Goal: Navigation & Orientation: Find specific page/section

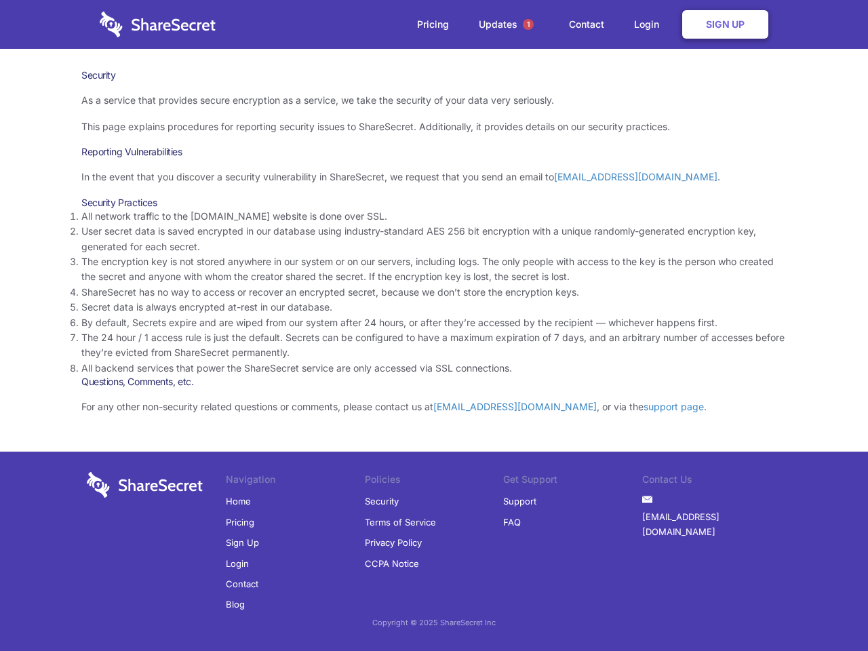
click at [434, 325] on li "By default, Secrets expire and are wiped from our system after 24 hours, or aft…" at bounding box center [433, 322] width 705 height 15
click at [528, 24] on span "1" at bounding box center [528, 24] width 11 height 11
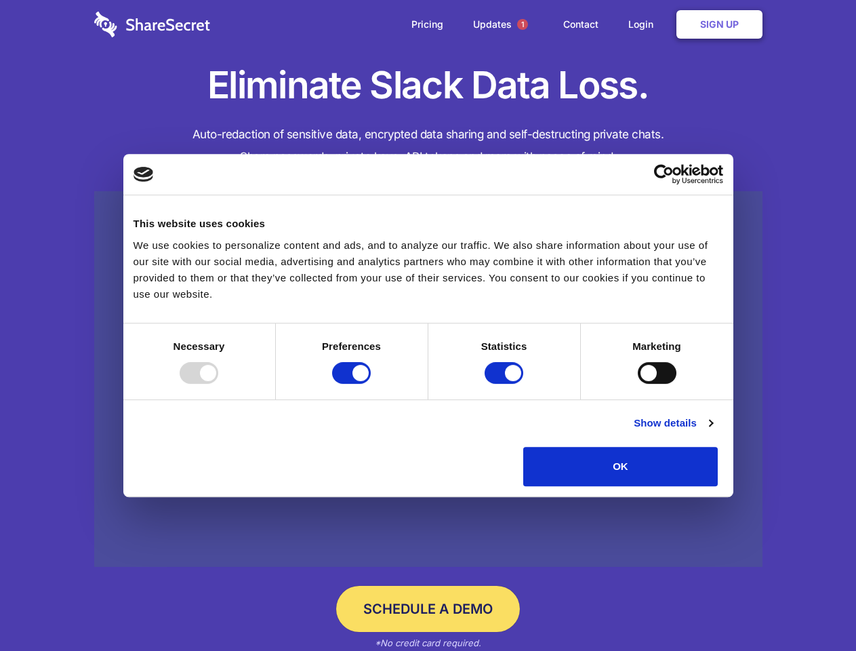
click at [218, 384] on div at bounding box center [199, 373] width 39 height 22
click at [371, 384] on input "Preferences" at bounding box center [351, 373] width 39 height 22
checkbox input "false"
click at [506, 384] on input "Statistics" at bounding box center [504, 373] width 39 height 22
checkbox input "false"
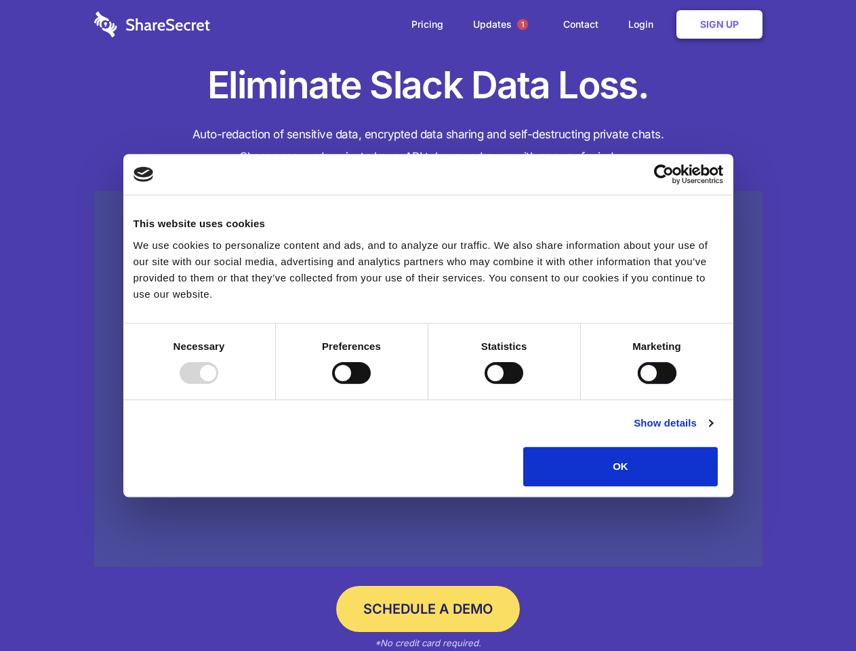
click at [638, 384] on input "Marketing" at bounding box center [657, 373] width 39 height 22
checkbox input "true"
click at [713, 431] on link "Show details" at bounding box center [673, 423] width 79 height 16
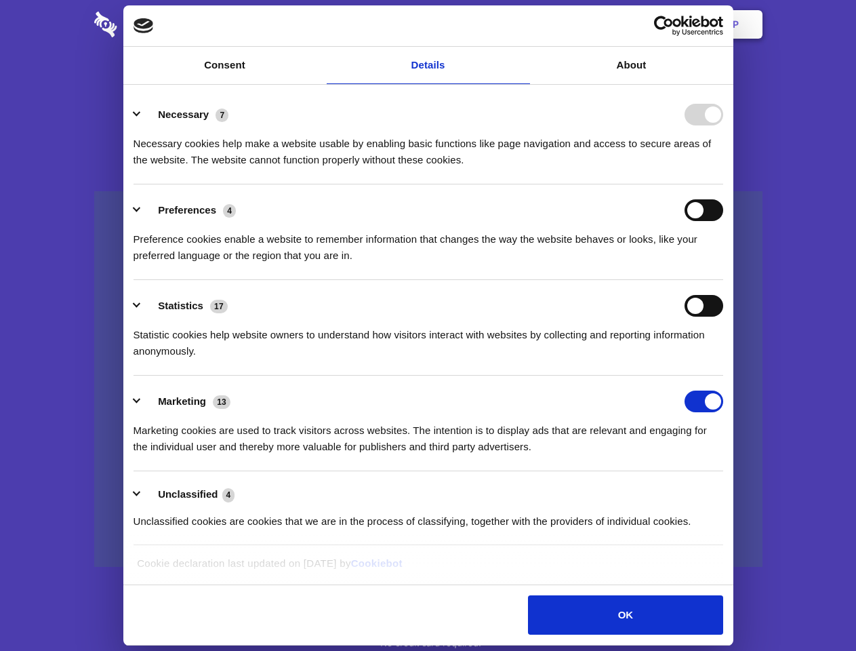
click at [724, 184] on li "Necessary 7 Necessary cookies help make a website usable by enabling basic func…" at bounding box center [429, 137] width 590 height 96
click at [522, 24] on span "1" at bounding box center [522, 24] width 11 height 11
